Goal: Task Accomplishment & Management: Complete application form

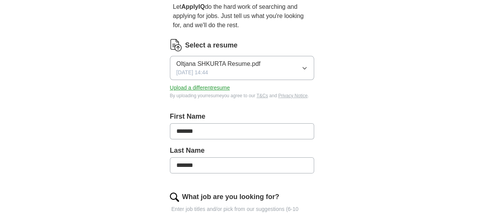
scroll to position [77, 0]
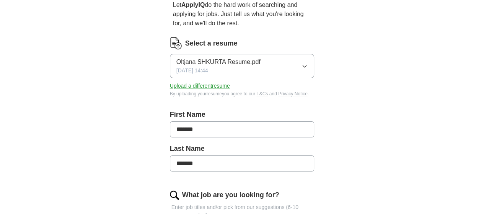
click at [185, 82] on button "Upload a different resume" at bounding box center [200, 86] width 60 height 8
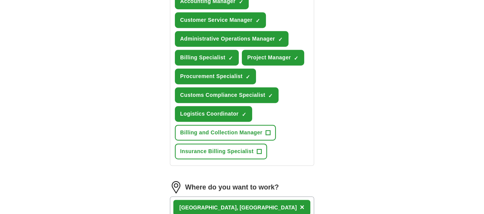
scroll to position [383, 0]
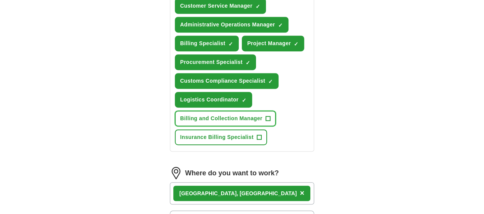
click at [266, 116] on span "+" at bounding box center [268, 119] width 5 height 6
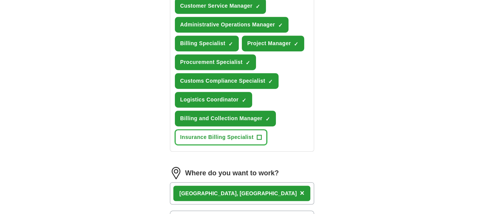
click at [257, 134] on span "+" at bounding box center [259, 137] width 5 height 6
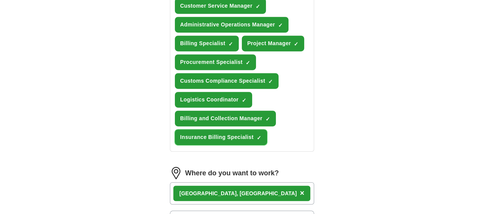
scroll to position [459, 0]
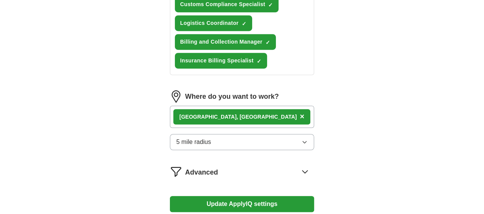
click at [300, 112] on span "×" at bounding box center [302, 116] width 5 height 8
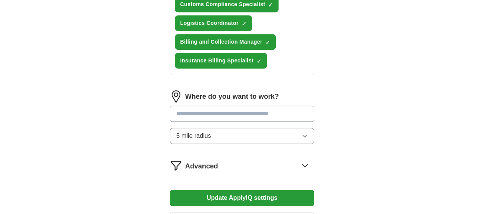
click at [285, 128] on button "5 mile radius" at bounding box center [242, 136] width 145 height 16
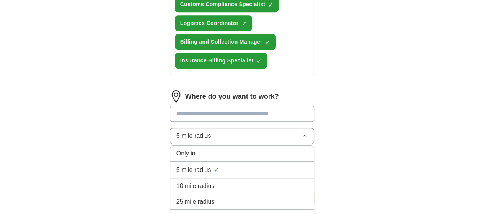
click at [201, 106] on input at bounding box center [242, 114] width 145 height 16
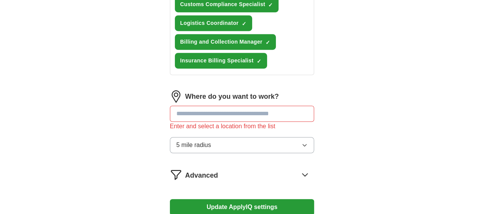
click at [195, 95] on div "Where do you want to work? Enter and select a location from the list 5 mile rad…" at bounding box center [242, 124] width 145 height 69
click at [197, 106] on input at bounding box center [242, 114] width 145 height 16
type input "*"
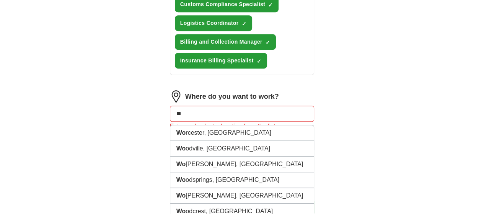
type input "*"
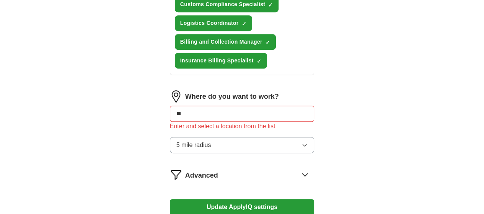
type input "***"
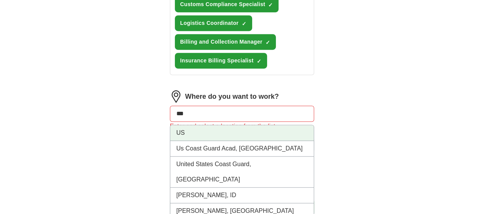
click at [184, 125] on li "US" at bounding box center [242, 133] width 144 height 16
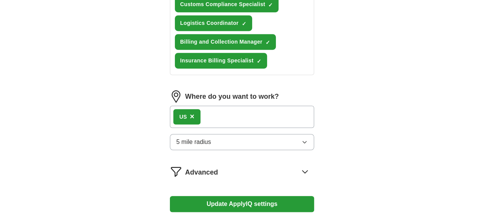
click at [187, 137] on span "5 mile radius" at bounding box center [193, 141] width 35 height 9
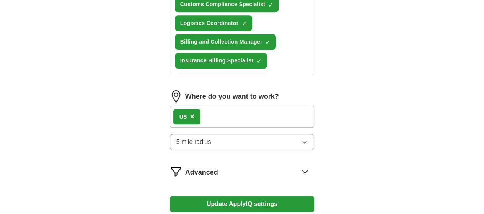
click at [185, 137] on span "5 mile radius" at bounding box center [193, 141] width 35 height 9
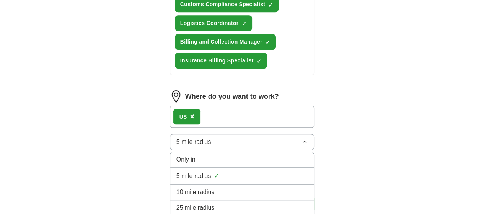
click at [176, 155] on span "Only in" at bounding box center [185, 159] width 19 height 9
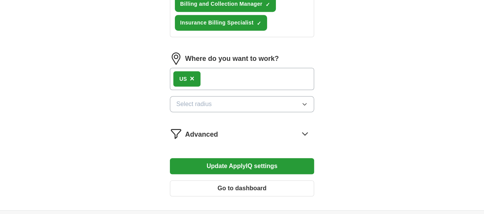
scroll to position [498, 0]
click at [241, 158] on button "Update ApplyIQ settings" at bounding box center [242, 166] width 145 height 16
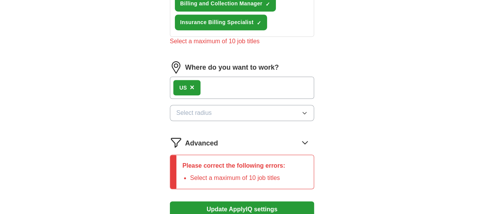
click at [222, 105] on button "Select radius" at bounding box center [242, 113] width 145 height 16
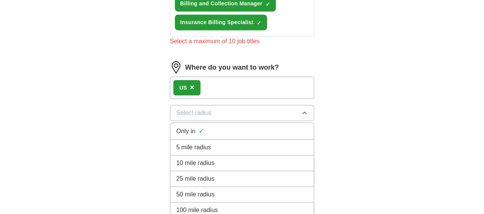
click at [193, 143] on div "5 mile radius" at bounding box center [242, 147] width 132 height 9
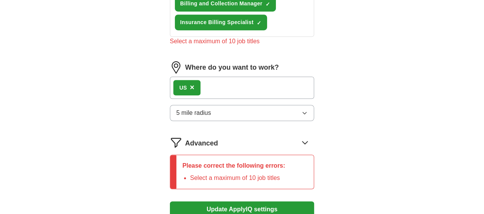
click at [246, 201] on button "Update ApplyIQ settings" at bounding box center [242, 209] width 145 height 16
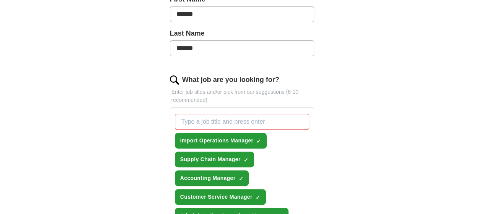
scroll to position [191, 0]
click at [231, 137] on span "Import Operations Manager" at bounding box center [216, 141] width 73 height 8
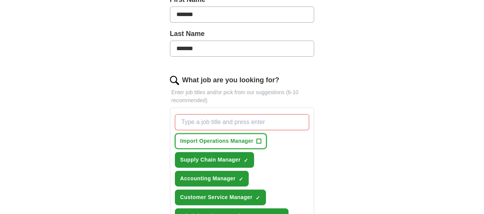
click at [257, 138] on span "+" at bounding box center [259, 141] width 5 height 6
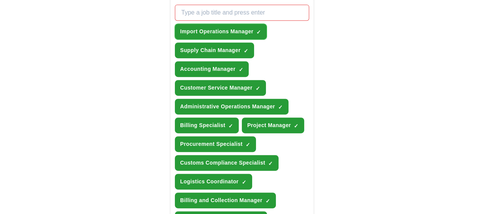
scroll to position [345, 0]
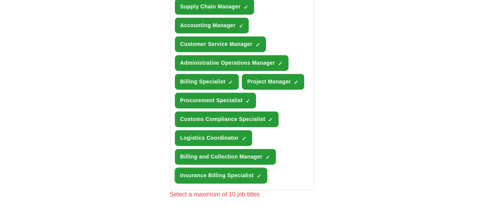
click at [0, 0] on span "×" at bounding box center [0, 0] width 0 height 0
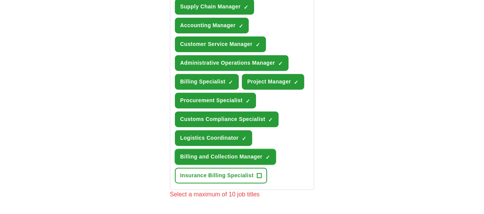
click at [0, 0] on span "×" at bounding box center [0, 0] width 0 height 0
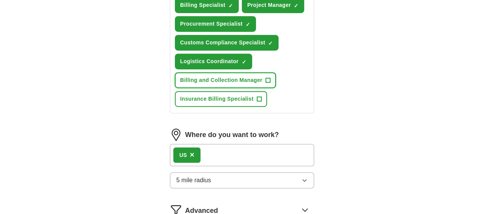
scroll to position [459, 0]
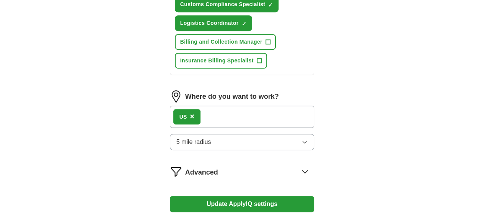
click at [214, 196] on button "Update ApplyIQ settings" at bounding box center [242, 204] width 145 height 16
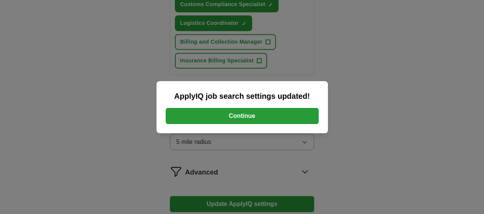
click at [243, 117] on button "Continue" at bounding box center [242, 116] width 153 height 16
